Goal: Task Accomplishment & Management: Complete application form

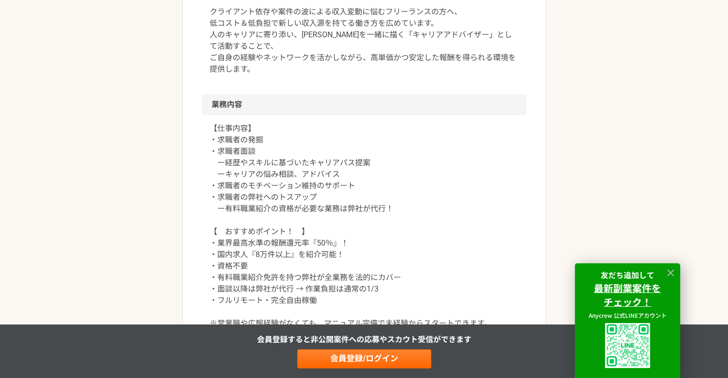
scroll to position [383, 0]
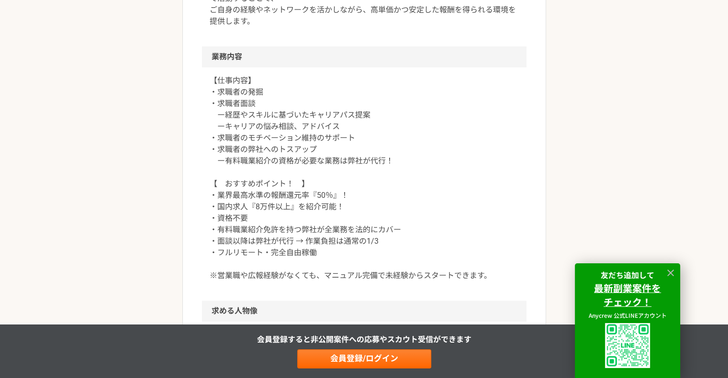
click at [328, 165] on p "【仕事内容】 ・求職者の発掘 ・求職者面談 ー経歴やスキルに基づいたキャリアパス提案 ーキャリアの悩み相談、アドバイス ・求職者のモチベーション維持のサポート…" at bounding box center [364, 178] width 309 height 207
drag, startPoint x: 228, startPoint y: 161, endPoint x: 291, endPoint y: 163, distance: 63.7
click at [291, 163] on p "【仕事内容】 ・求職者の発掘 ・求職者面談 ー経歴やスキルに基づいたキャリアパス提案 ーキャリアの悩み相談、アドバイス ・求職者のモチベーション維持のサポート…" at bounding box center [364, 178] width 309 height 207
copy p "有料職業紹介の資格"
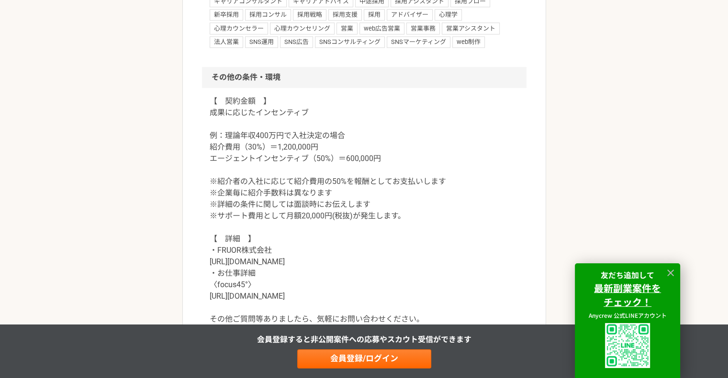
scroll to position [957, 0]
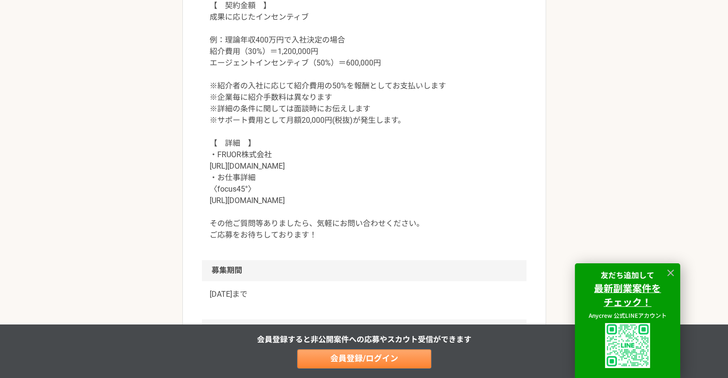
click at [390, 350] on link "会員登録/ログイン" at bounding box center [364, 359] width 134 height 19
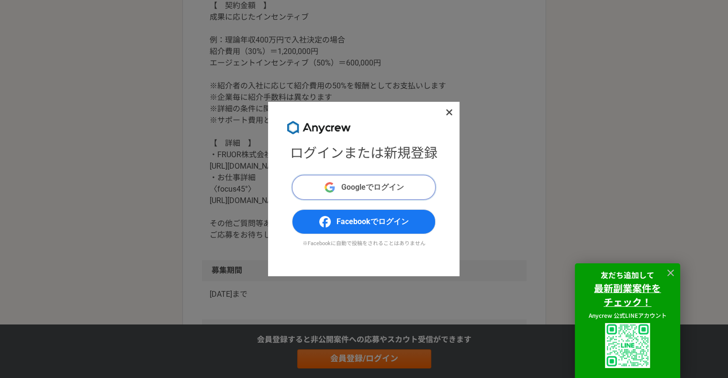
click at [401, 179] on button "Googleでログイン" at bounding box center [364, 187] width 144 height 25
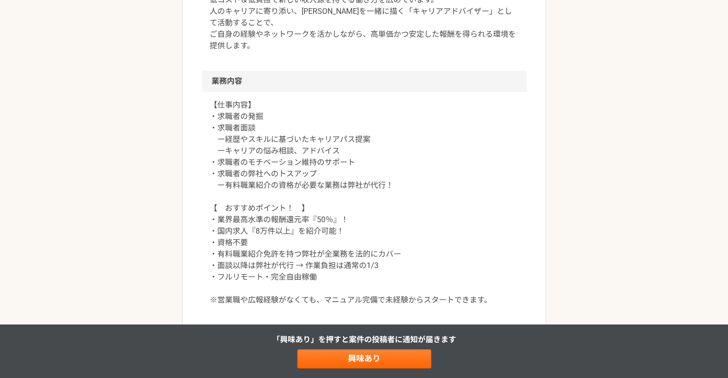
scroll to position [478, 0]
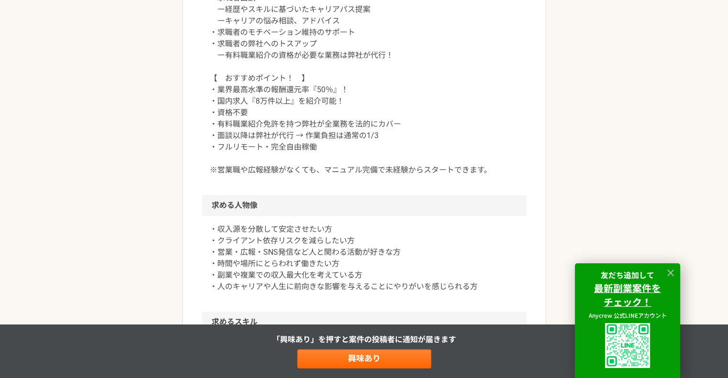
click at [676, 270] on div at bounding box center [670, 273] width 14 height 14
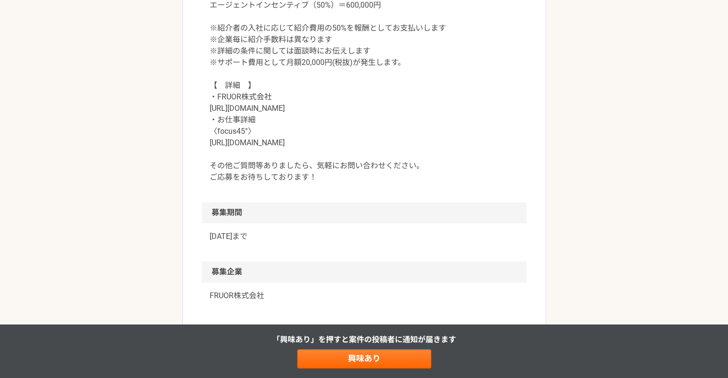
scroll to position [1052, 0]
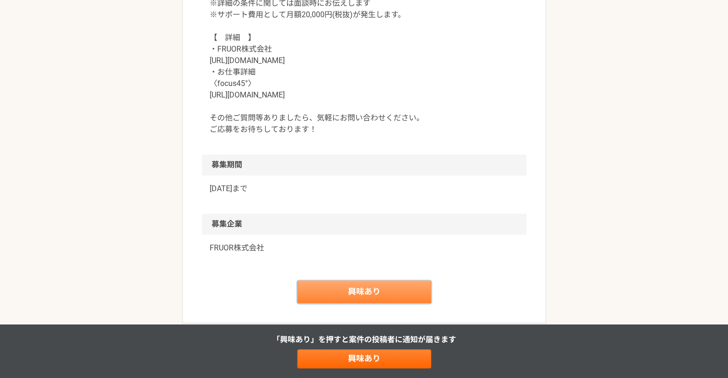
click at [396, 287] on link "興味あり" at bounding box center [364, 292] width 134 height 23
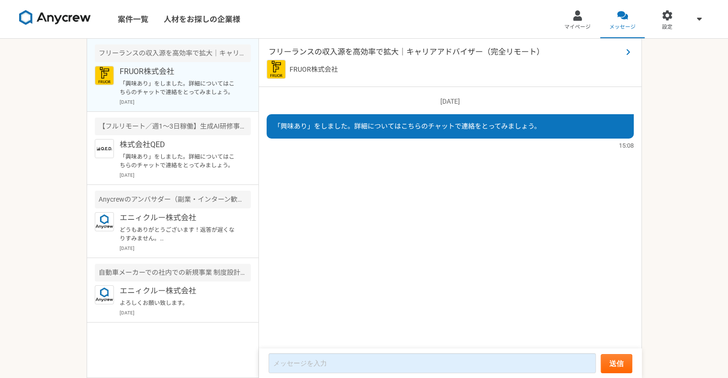
click at [362, 50] on span "フリーランスの収入源を高効率で拡大｜キャリアアドバイザー（完全リモート）" at bounding box center [445, 51] width 354 height 11
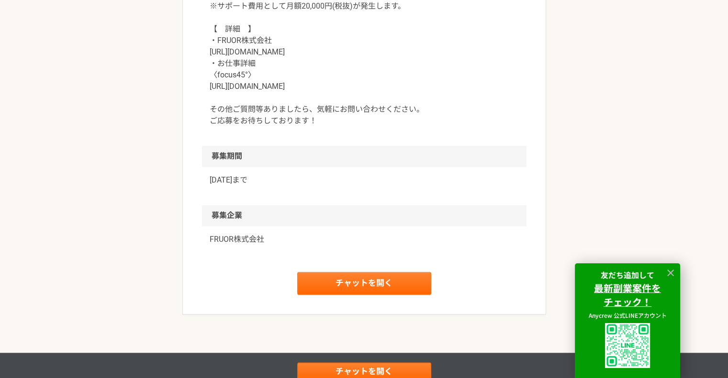
scroll to position [926, 0]
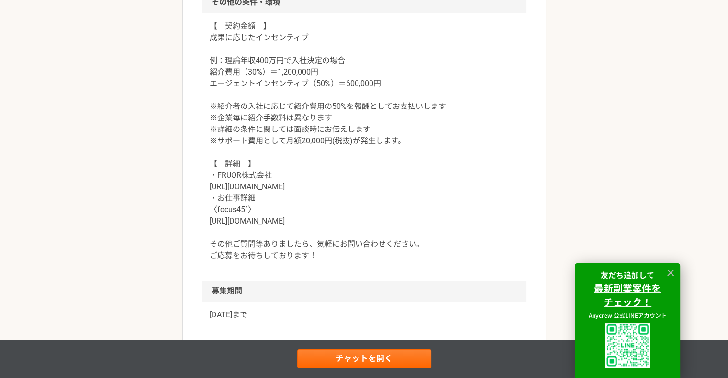
drag, startPoint x: 265, startPoint y: 199, endPoint x: 259, endPoint y: 199, distance: 5.3
click at [264, 199] on p "【　契約金額　】 成果に応じたインセンティブ 例：理論年収400万円で入社決定の場合 紹介費用（30%）＝1,200,000円 エージェントインセンティブ（5…" at bounding box center [364, 141] width 309 height 241
drag, startPoint x: 209, startPoint y: 186, endPoint x: 270, endPoint y: 184, distance: 61.7
click at [270, 184] on p "【　契約金額　】 成果に応じたインセンティブ 例：理論年収400万円で入社決定の場合 紹介費用（30%）＝1,200,000円 エージェントインセンティブ（5…" at bounding box center [364, 141] width 309 height 241
copy p "https://fru0r.com/"
